Goal: Information Seeking & Learning: Learn about a topic

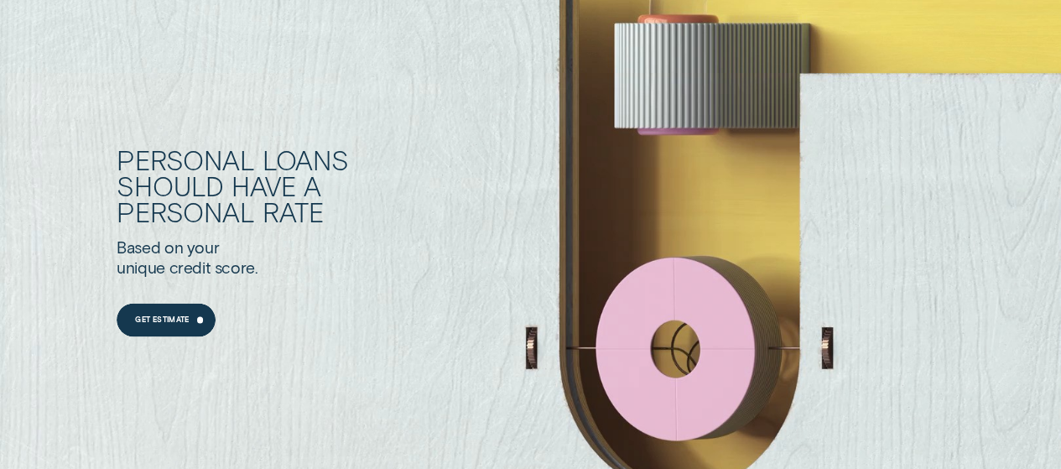
scroll to position [1174, 0]
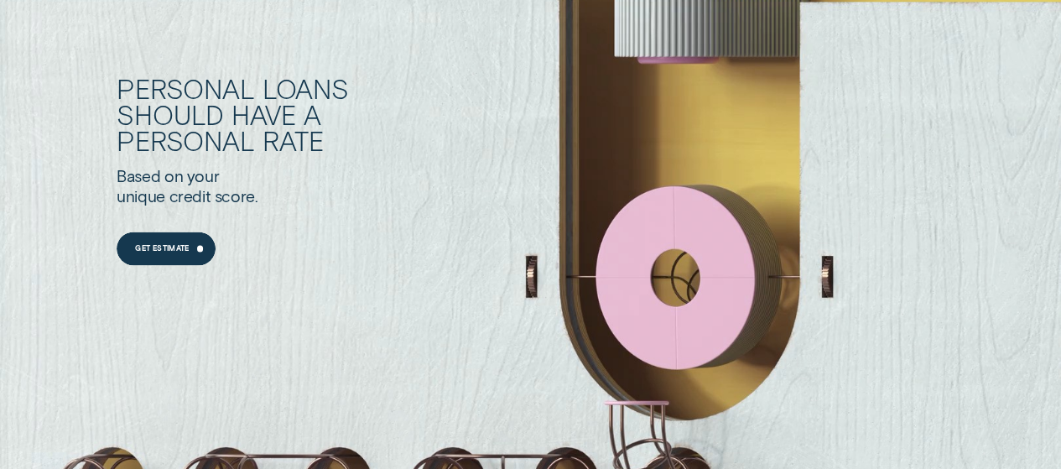
drag, startPoint x: 711, startPoint y: 242, endPoint x: 718, endPoint y: 280, distance: 38.3
click at [718, 280] on div "Personal Loans should have a personal rate Based on your unique credit score. G…" at bounding box center [568, 171] width 903 height 509
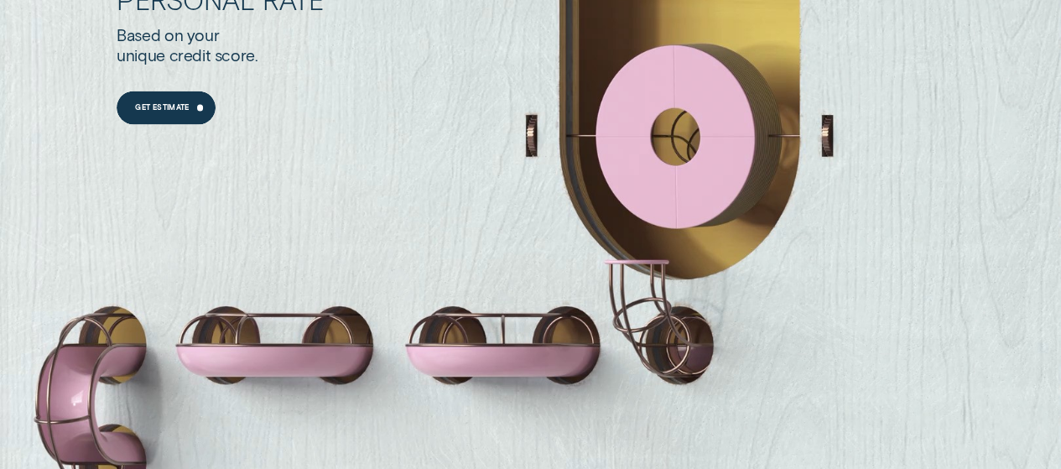
scroll to position [1425, 0]
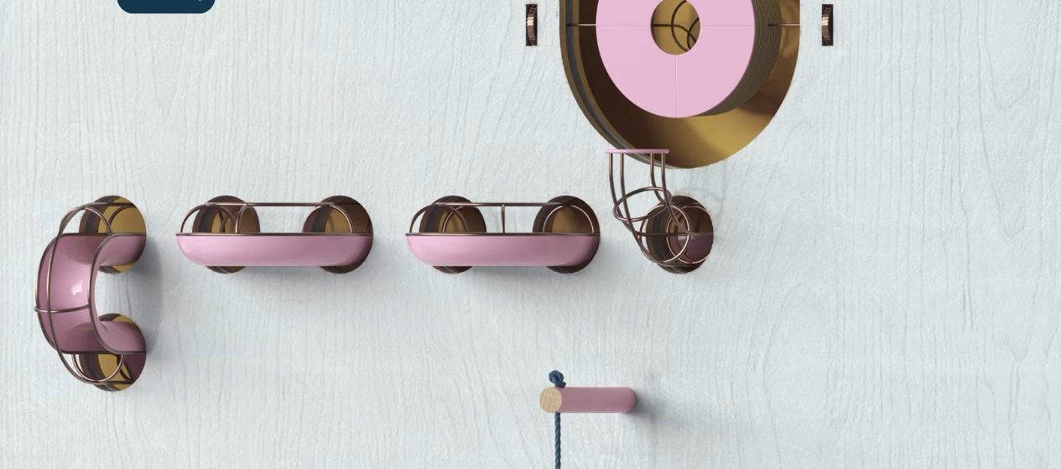
drag, startPoint x: 263, startPoint y: 238, endPoint x: 183, endPoint y: 262, distance: 84.1
click at [183, 262] on div "Personal Loans should have a personal rate Based on your unique credit score. G…" at bounding box center [530, 103] width 1061 height 707
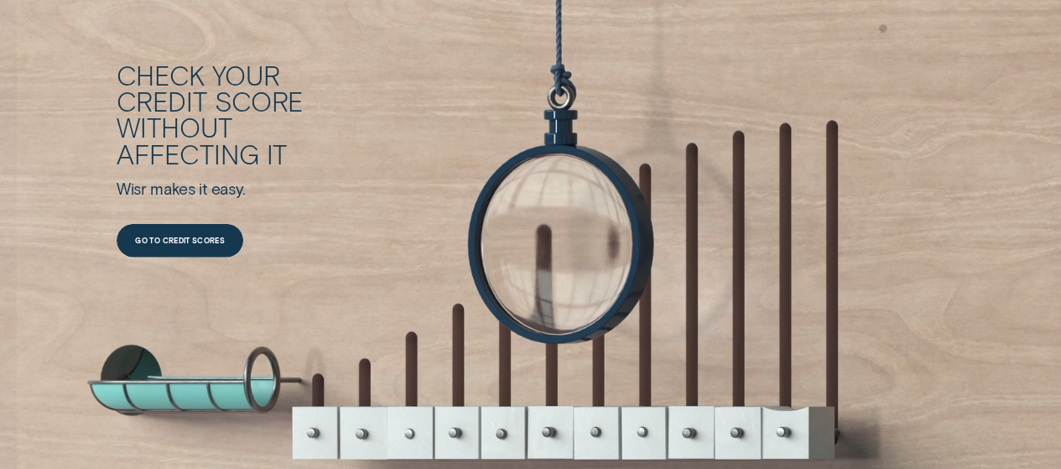
scroll to position [2012, 0]
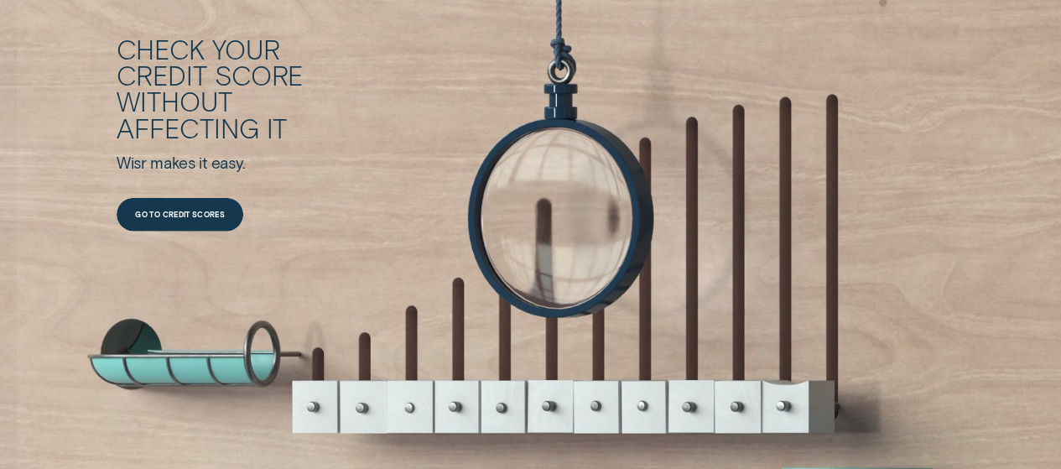
click at [703, 144] on div "Check your credit score without affecting it Wisr makes it easy. Go to credit s…" at bounding box center [568, 134] width 903 height 197
drag, startPoint x: 753, startPoint y: 133, endPoint x: 747, endPoint y: 143, distance: 11.6
click at [747, 143] on div "Check your credit score without affecting it Wisr makes it easy. Go to credit s…" at bounding box center [568, 134] width 903 height 197
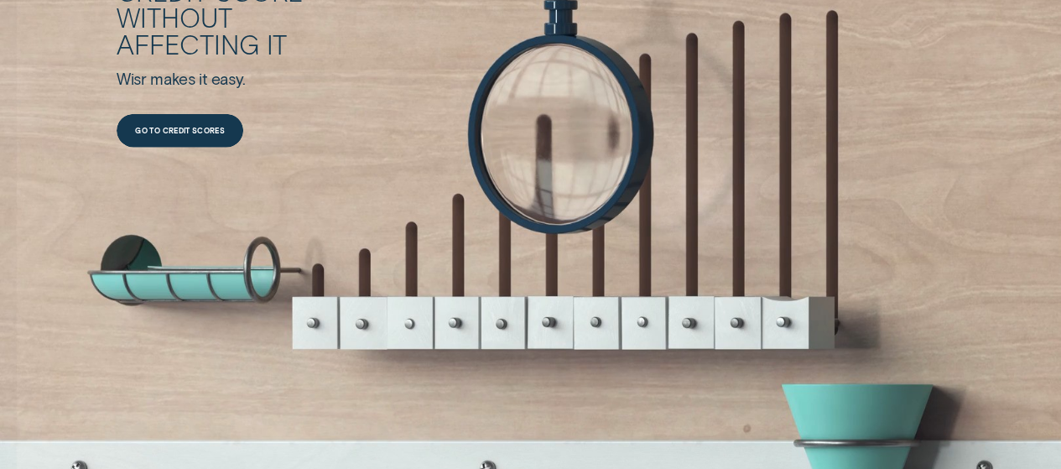
drag, startPoint x: 753, startPoint y: 300, endPoint x: 698, endPoint y: 303, distance: 55.4
click at [698, 303] on div "Check your credit score without affecting it Wisr makes it easy. Go to credit s…" at bounding box center [568, 50] width 903 height 530
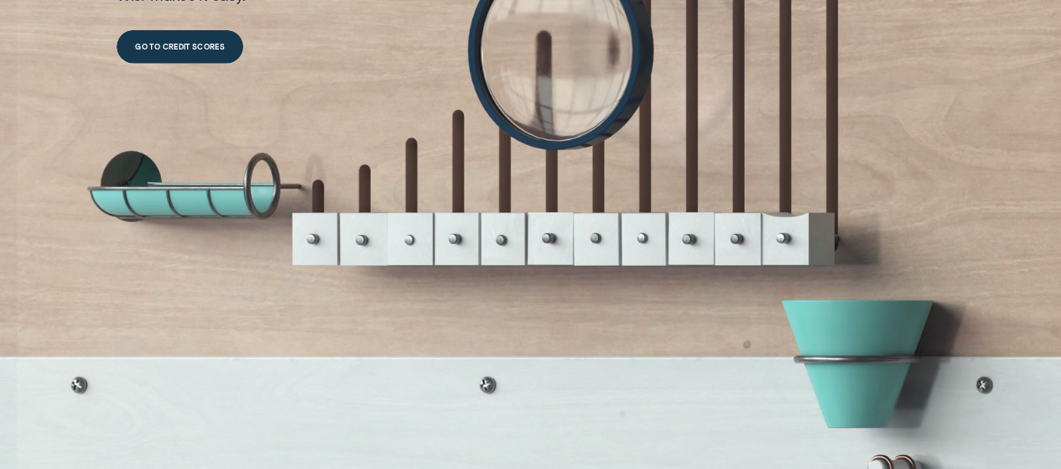
scroll to position [2264, 0]
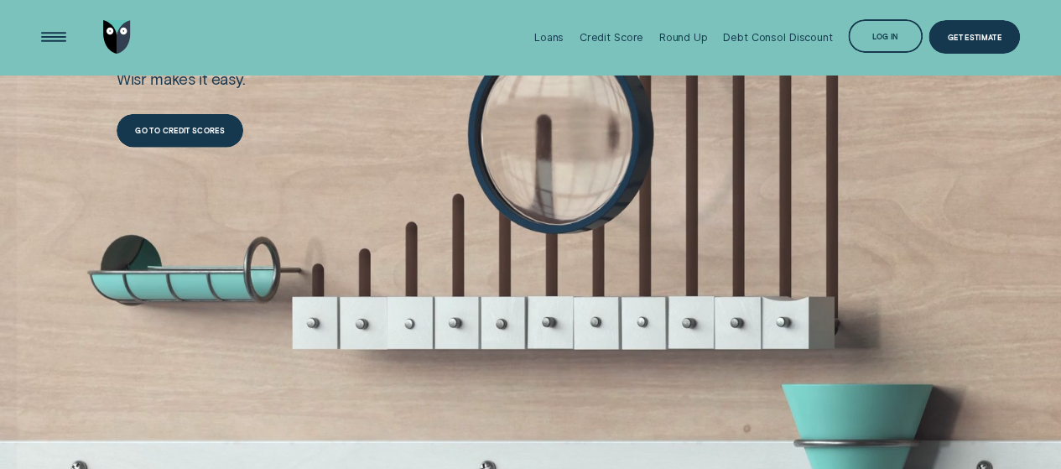
scroll to position [1928, 0]
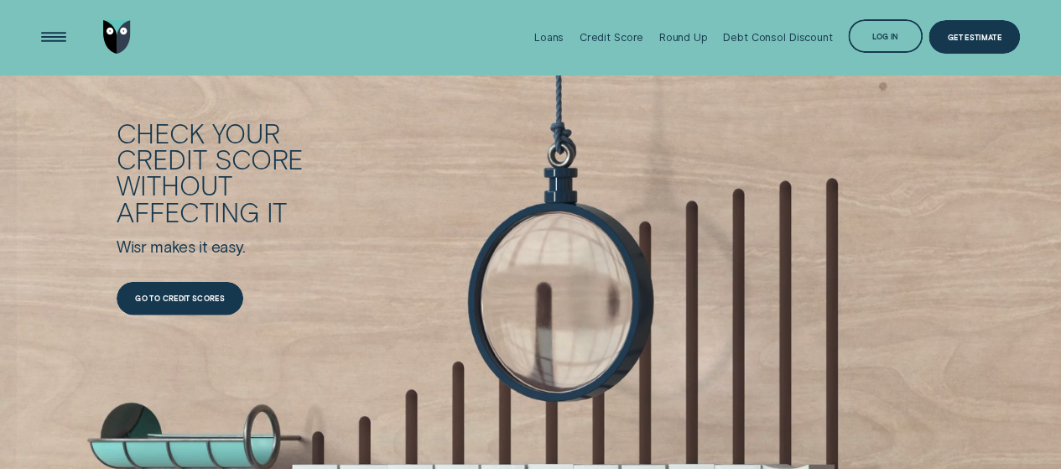
click at [809, 200] on div "Check your credit score without affecting it Wisr makes it easy. Go to credit s…" at bounding box center [568, 218] width 903 height 197
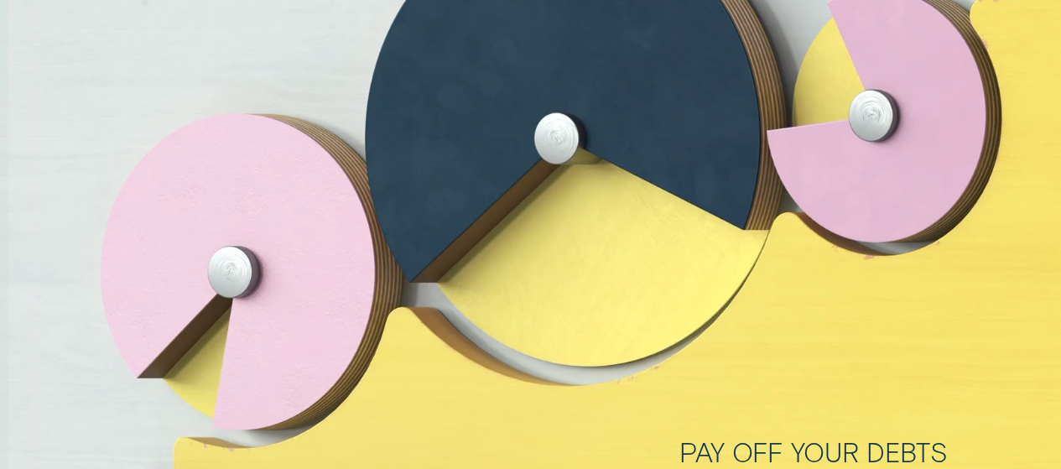
scroll to position [3522, 0]
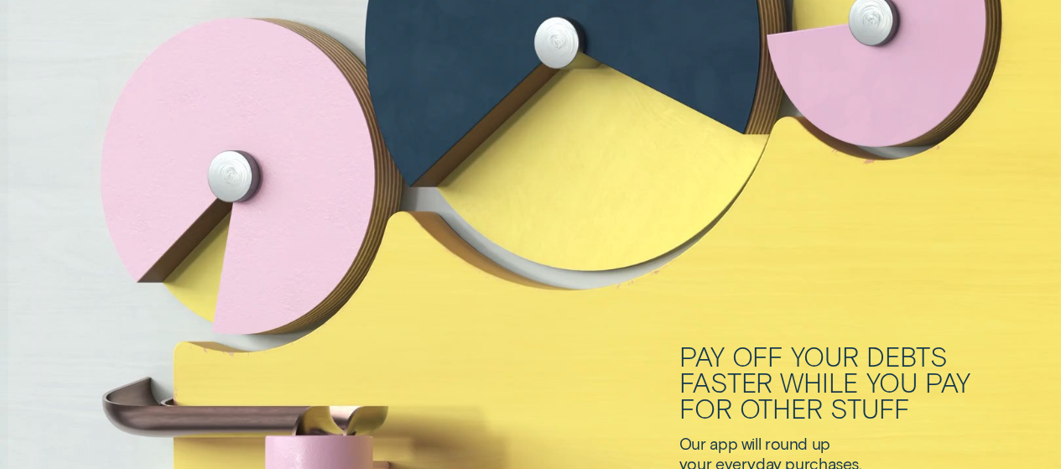
click at [562, 254] on div "Pay off your debts faster while you pay for other stuff Our app will round up y…" at bounding box center [530, 127] width 1061 height 707
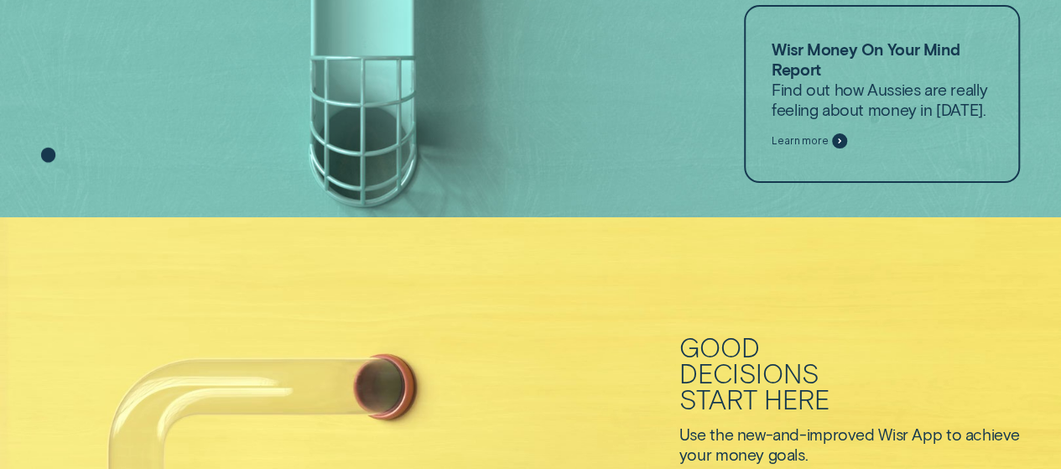
scroll to position [0, 0]
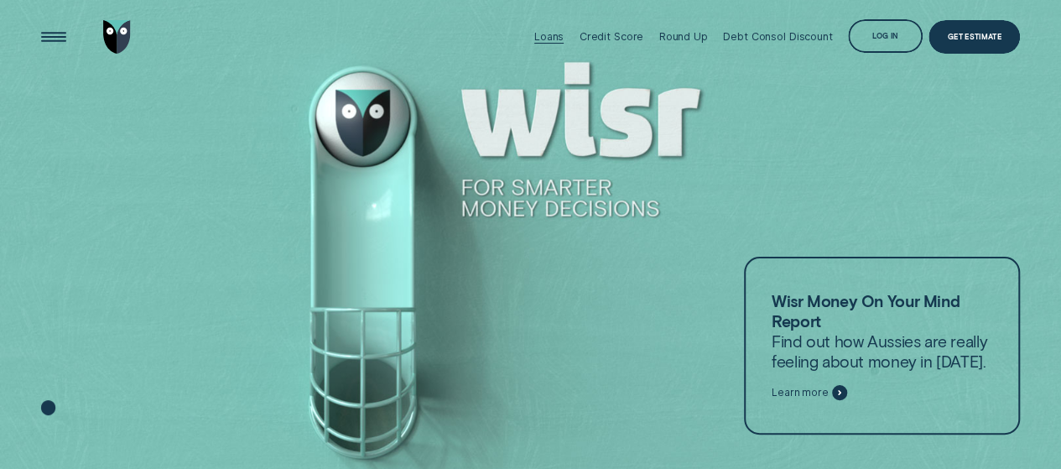
click at [550, 39] on div "Loans" at bounding box center [548, 36] width 29 height 13
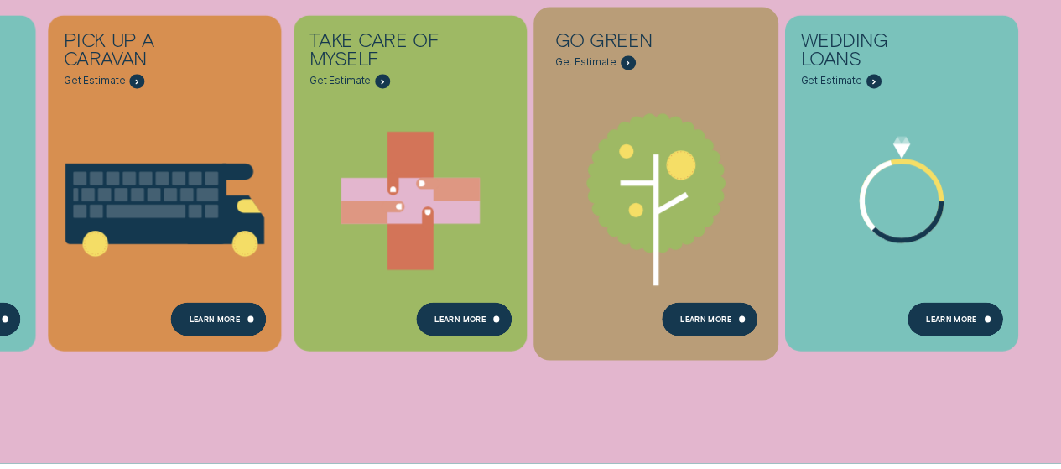
scroll to position [671, 0]
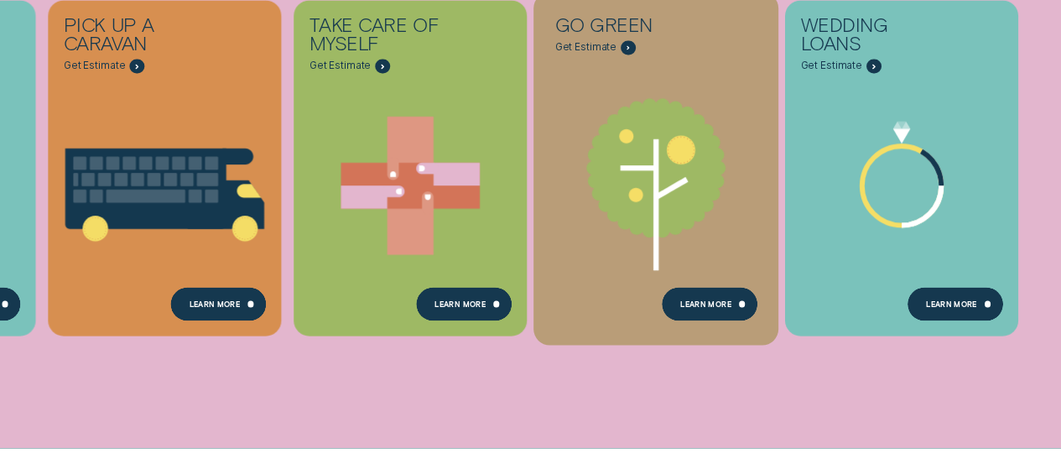
click at [667, 213] on icon "Go green - Learn more" at bounding box center [655, 168] width 139 height 139
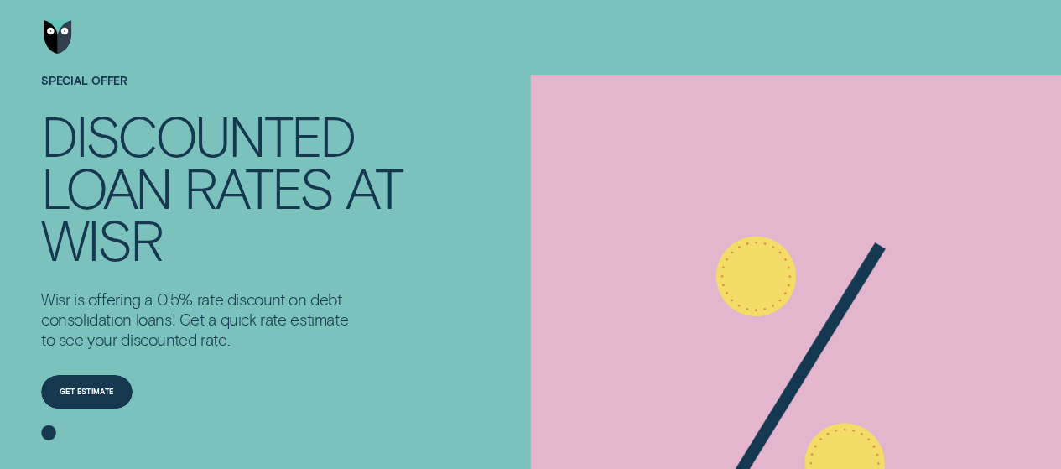
drag, startPoint x: 767, startPoint y: 289, endPoint x: 734, endPoint y: 303, distance: 35.3
click at [734, 303] on icon at bounding box center [756, 276] width 80 height 80
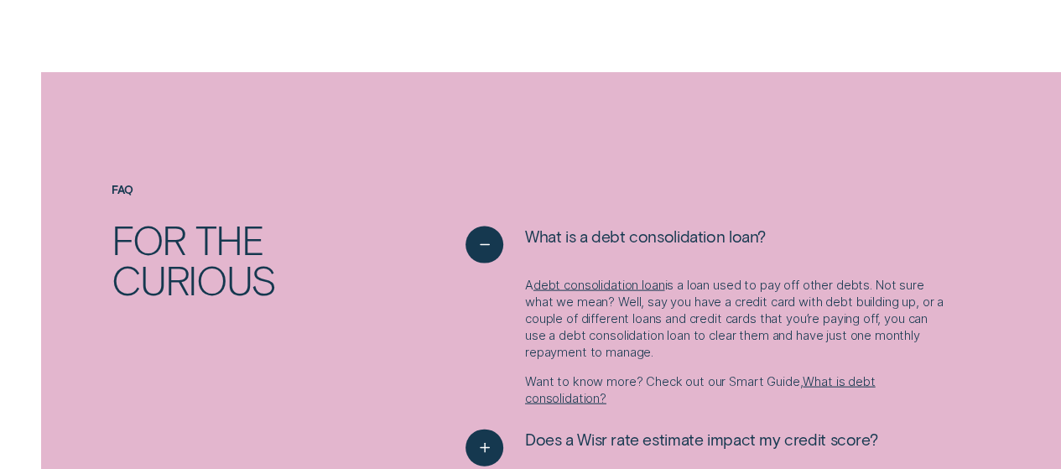
scroll to position [1845, 0]
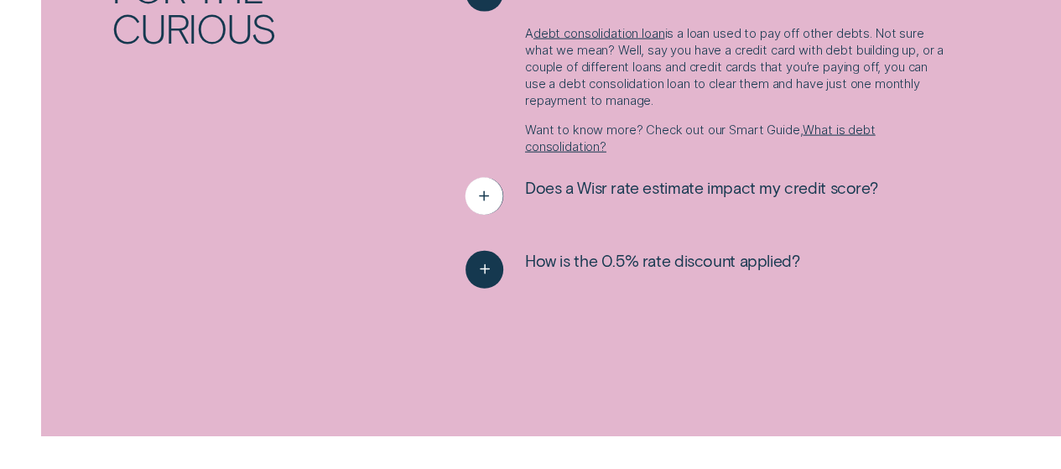
click at [489, 204] on icon "See more" at bounding box center [484, 197] width 19 height 26
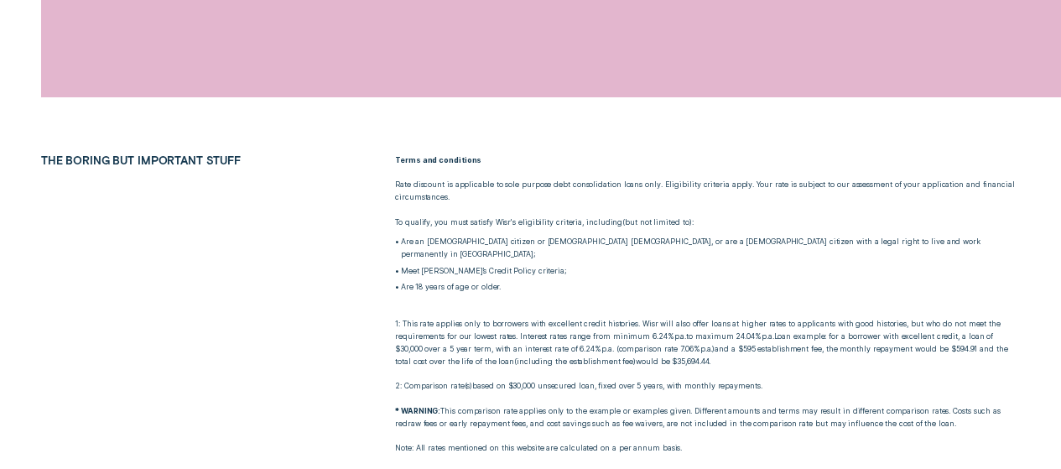
scroll to position [2096, 0]
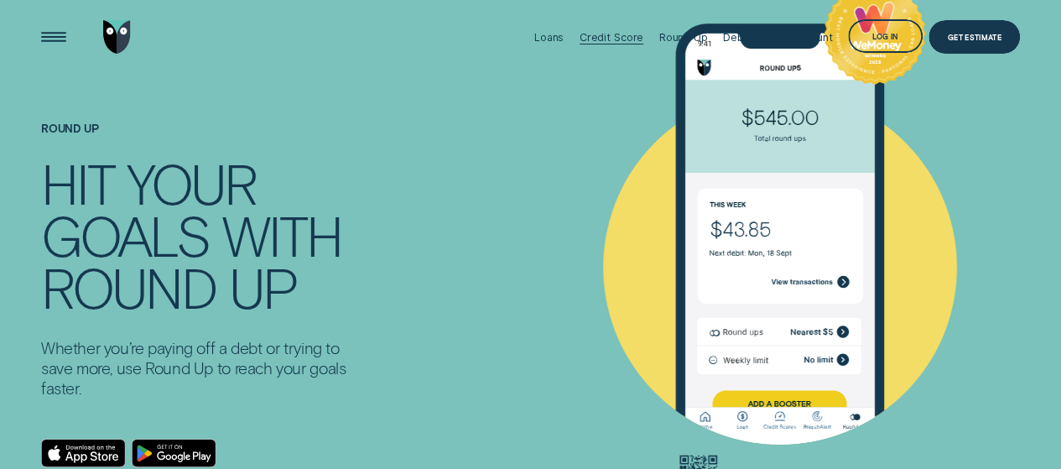
click at [616, 40] on div "Credit Score" at bounding box center [611, 37] width 65 height 13
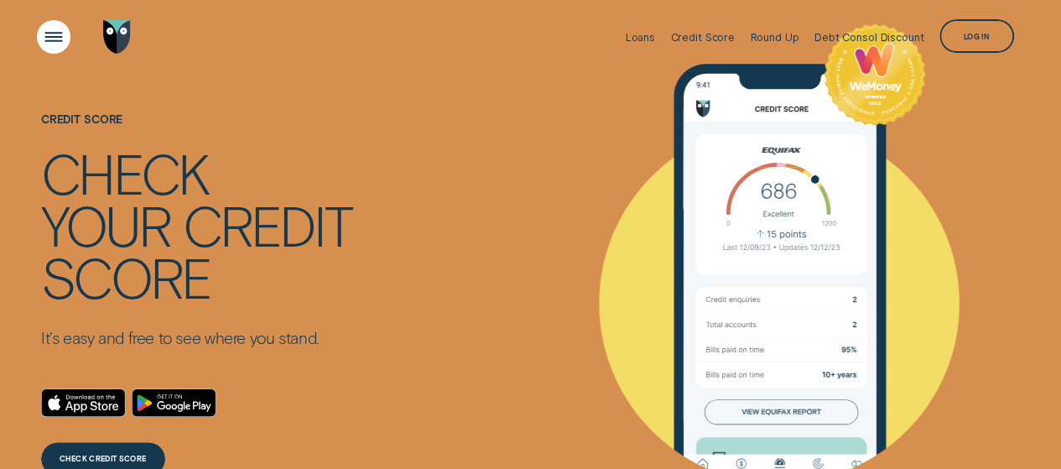
click at [65, 38] on div "Open Menu" at bounding box center [53, 37] width 48 height 48
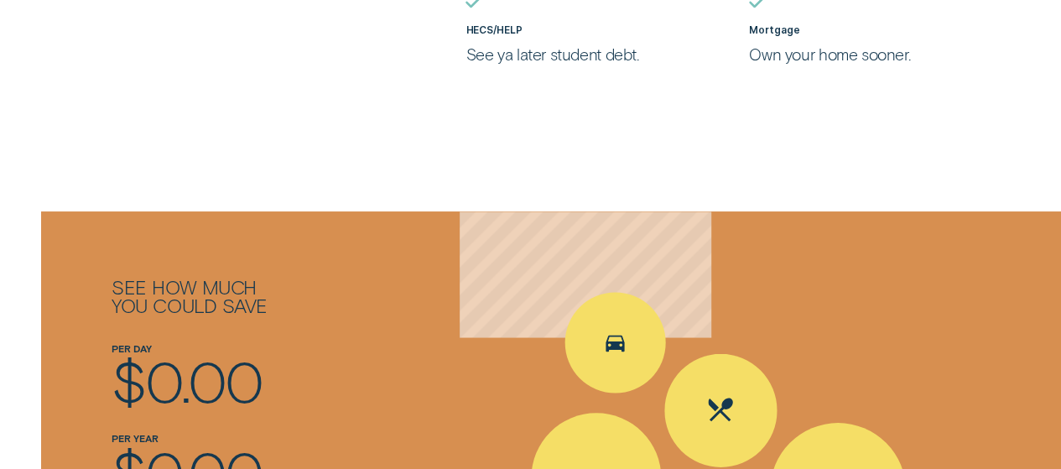
scroll to position [2432, 0]
